Goal: Information Seeking & Learning: Learn about a topic

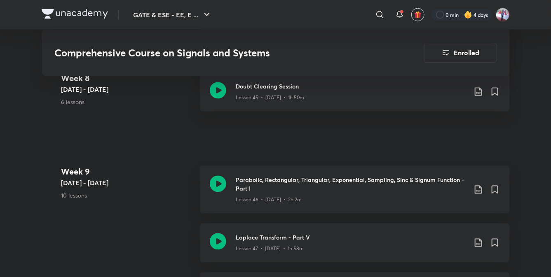
scroll to position [2973, 0]
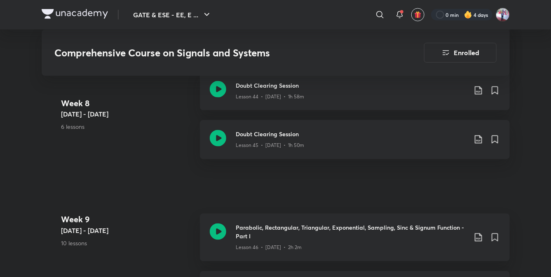
scroll to position [2928, 0]
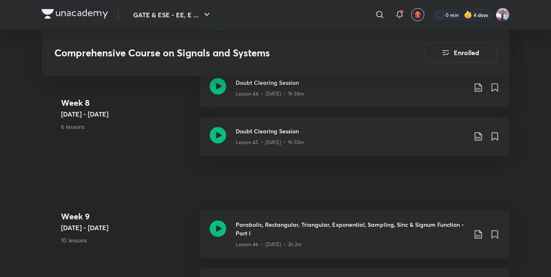
drag, startPoint x: 75, startPoint y: 8, endPoint x: 72, endPoint y: 12, distance: 5.0
click at [72, 12] on div "GATE & ESE - EE, E ... ​ 0 min 4 days" at bounding box center [276, 15] width 468 height 30
click at [72, 12] on img at bounding box center [75, 14] width 66 height 10
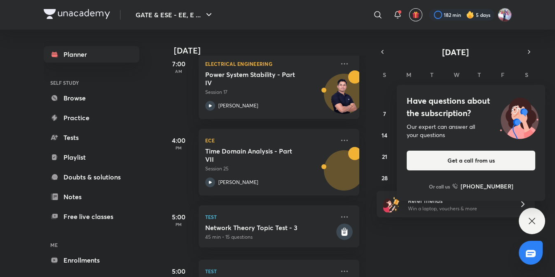
scroll to position [203, 0]
click at [340, 218] on icon at bounding box center [345, 218] width 10 height 10
click at [458, 247] on div "Today Good morning, Pradeep You have 5 events today Give us your feedback on le…" at bounding box center [358, 154] width 392 height 248
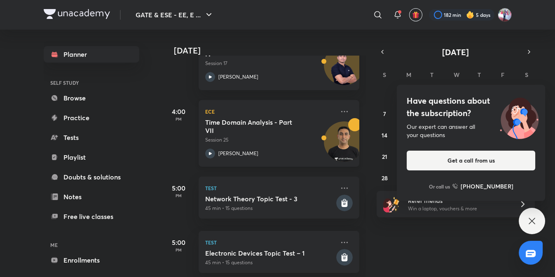
scroll to position [234, 0]
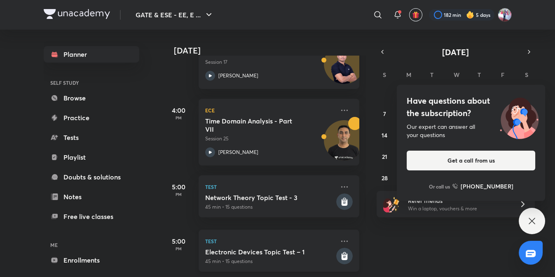
click at [313, 269] on div "Test Electronic Devices Topic Test – 1 45 min • 15 questions" at bounding box center [279, 251] width 161 height 42
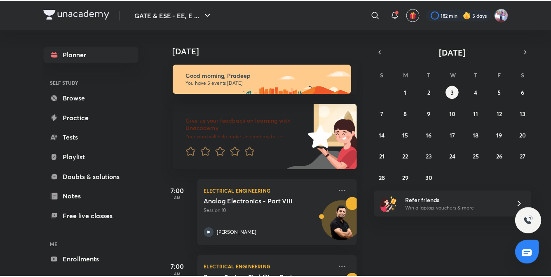
scroll to position [34, 0]
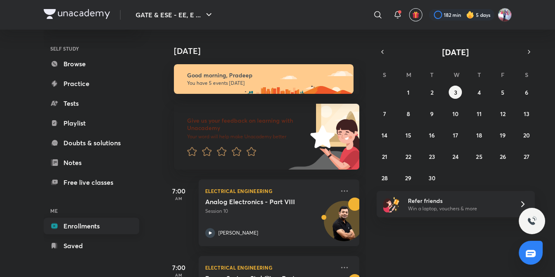
click at [82, 227] on link "Enrollments" at bounding box center [92, 226] width 96 height 16
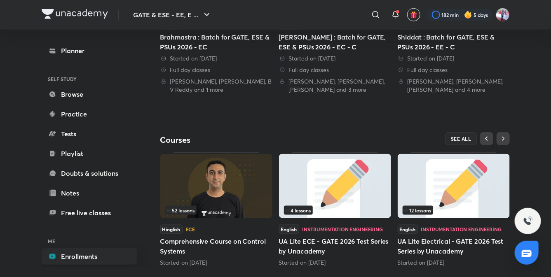
scroll to position [289, 0]
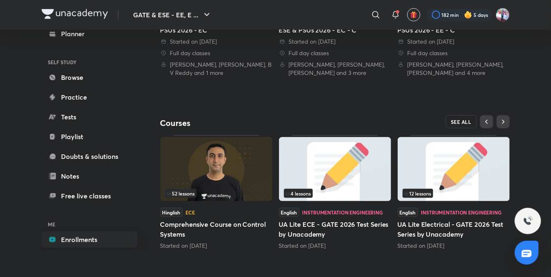
click at [462, 119] on span "SEE ALL" at bounding box center [461, 122] width 21 height 6
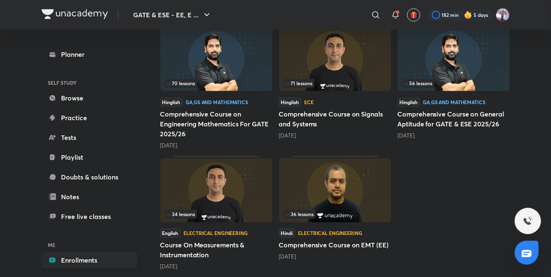
scroll to position [877, 0]
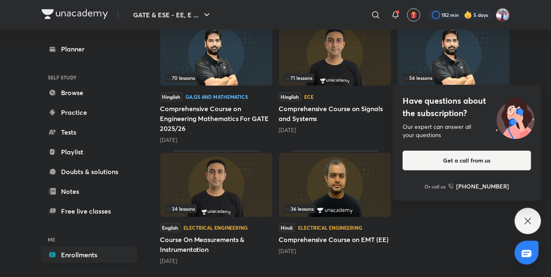
click at [219, 57] on img at bounding box center [216, 53] width 112 height 64
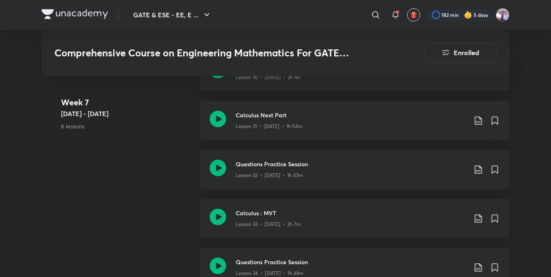
scroll to position [2218, 0]
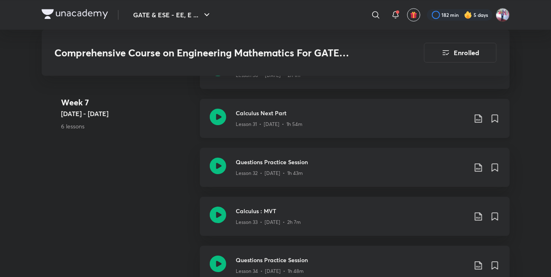
click at [279, 112] on h3 "Calculus Next Part" at bounding box center [351, 113] width 231 height 9
